Goal: Register for event/course

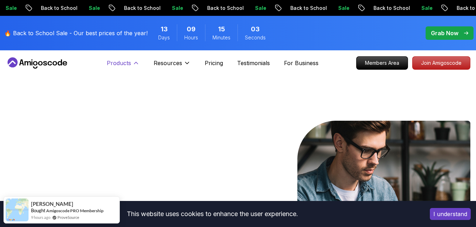
click at [115, 67] on p "Products" at bounding box center [119, 63] width 24 height 8
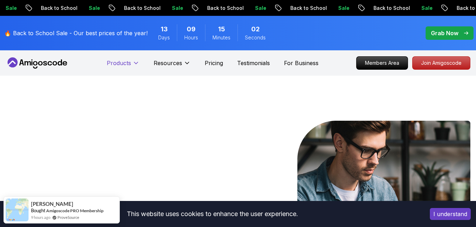
click at [115, 67] on p "Products" at bounding box center [119, 63] width 24 height 8
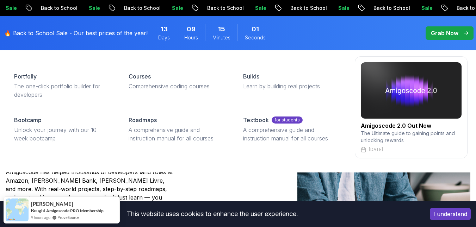
scroll to position [70, 0]
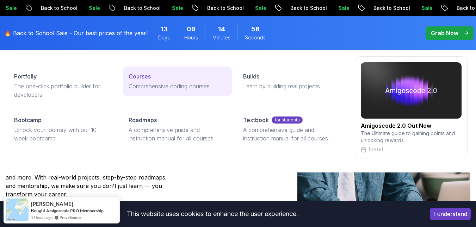
click at [157, 77] on div "Courses" at bounding box center [176, 76] width 97 height 8
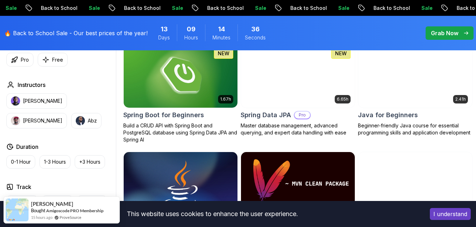
scroll to position [352, 0]
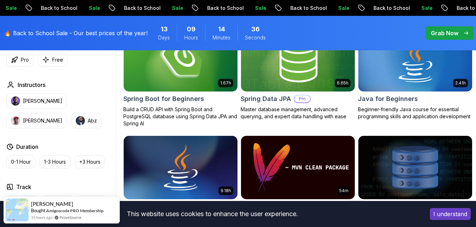
click at [315, 104] on div "Spring Data JPA Pro" at bounding box center [297, 99] width 114 height 10
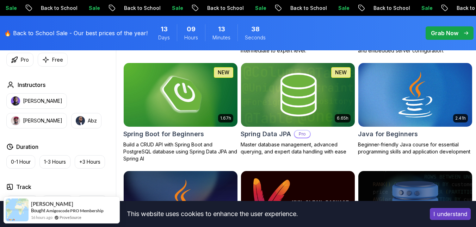
scroll to position [282, 0]
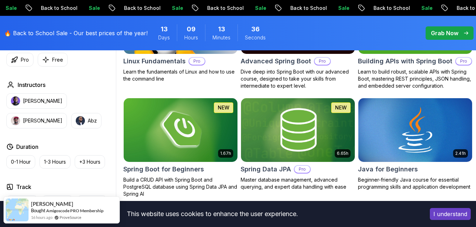
click at [424, 68] on div "3.30h Building APIs with Spring Boot Pro Learn to build robust, scalable APIs w…" at bounding box center [415, 40] width 114 height 100
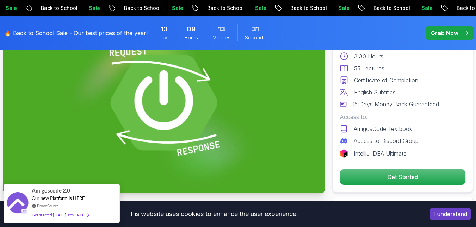
scroll to position [106, 0]
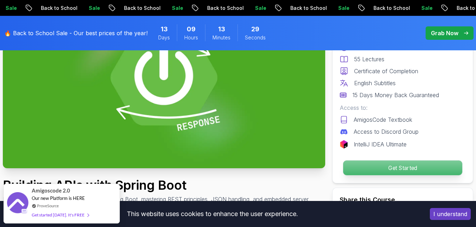
click at [366, 172] on p "Get Started" at bounding box center [402, 168] width 119 height 15
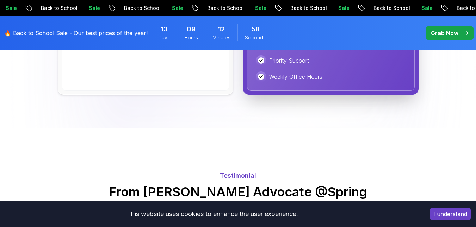
scroll to position [1953, 0]
